Goal: Book appointment/travel/reservation

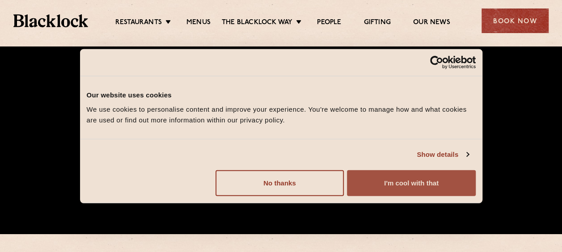
click at [429, 184] on button "I'm cool with that" at bounding box center [411, 183] width 128 height 26
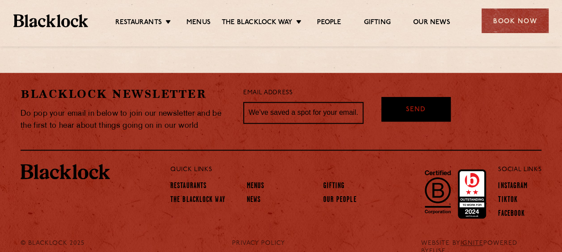
scroll to position [1976, 0]
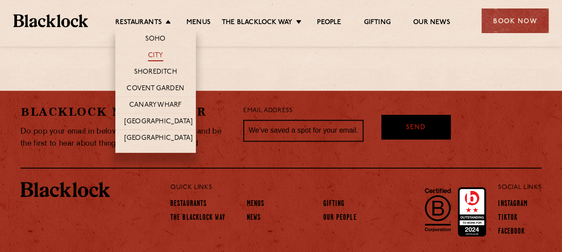
click at [161, 51] on link "City" at bounding box center [155, 56] width 15 height 10
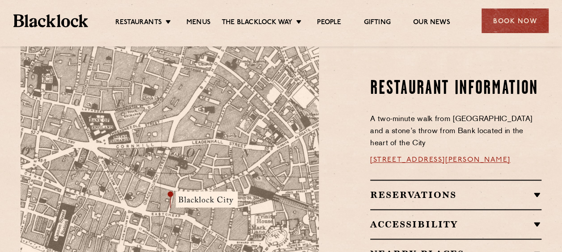
scroll to position [537, 0]
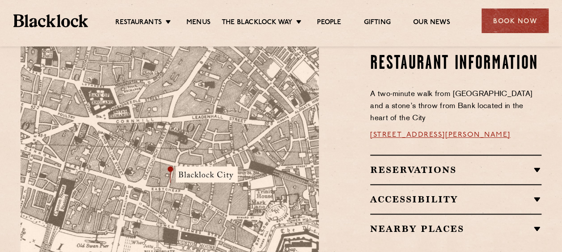
click at [542, 163] on div "Restaurant Information A two-minute walk from Monument tube station and a stone…" at bounding box center [437, 163] width 223 height 314
click at [542, 162] on div "Restaurant Information A two-minute walk from Monument tube station and a stone…" at bounding box center [437, 163] width 223 height 314
click at [538, 165] on h2 "Reservations" at bounding box center [455, 170] width 171 height 11
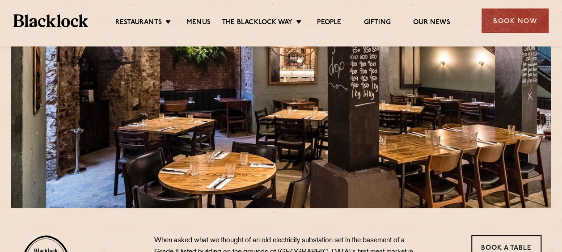
scroll to position [73, 0]
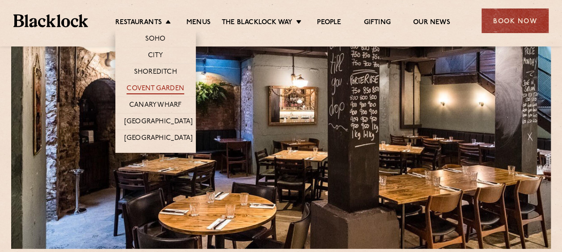
click at [159, 85] on link "Covent Garden" at bounding box center [156, 90] width 58 height 10
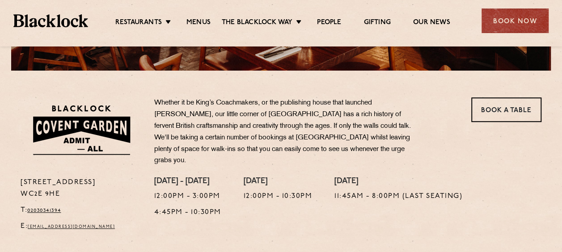
scroll to position [250, 0]
